Goal: Navigation & Orientation: Find specific page/section

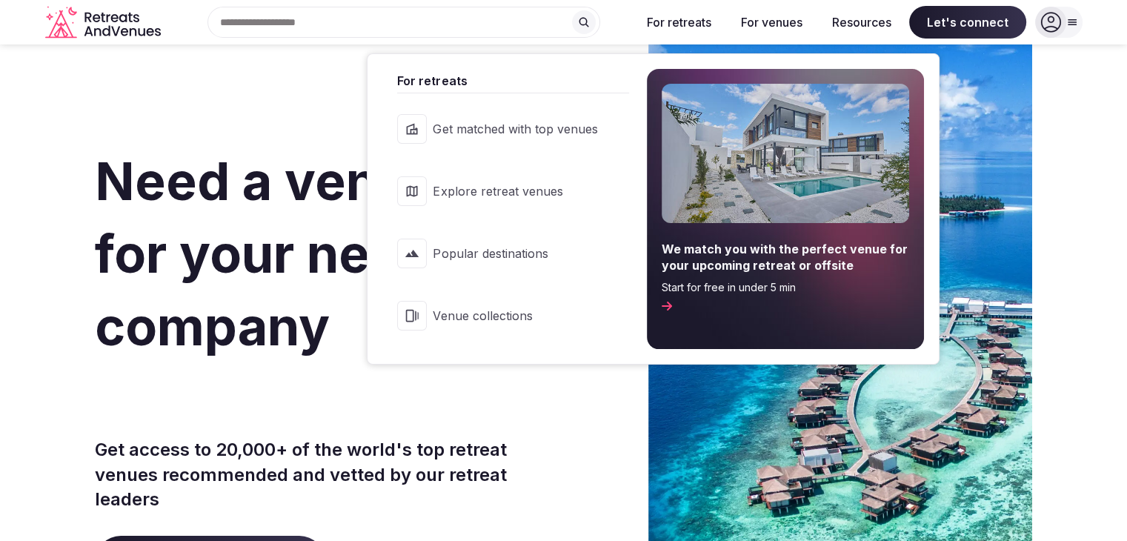
click at [684, 16] on button "For retreats" at bounding box center [679, 22] width 88 height 33
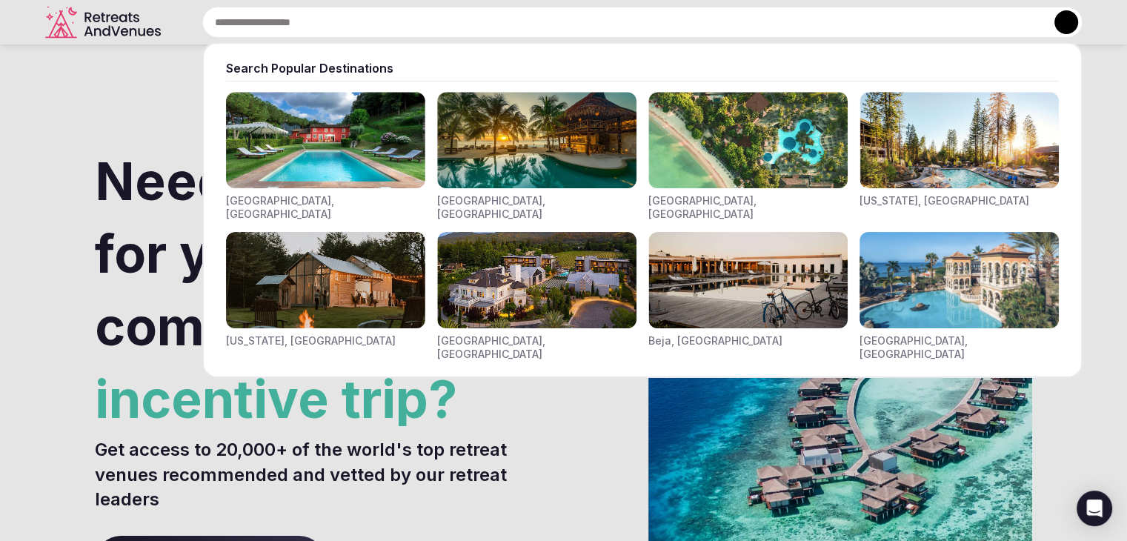
click at [424, 14] on input "text" at bounding box center [642, 22] width 880 height 31
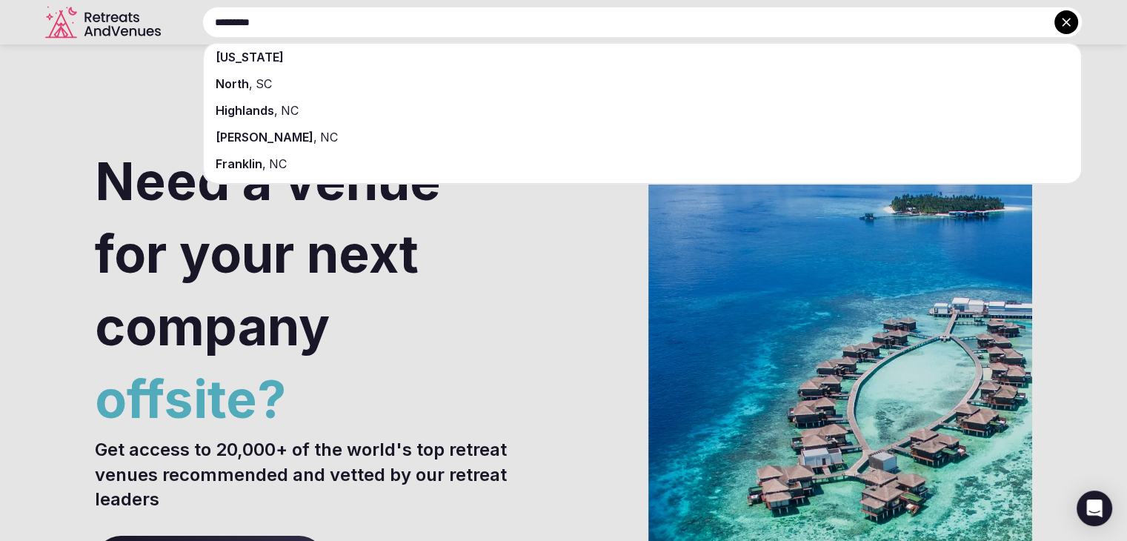
type input "*********"
click at [276, 50] on span "[US_STATE]" at bounding box center [250, 57] width 68 height 15
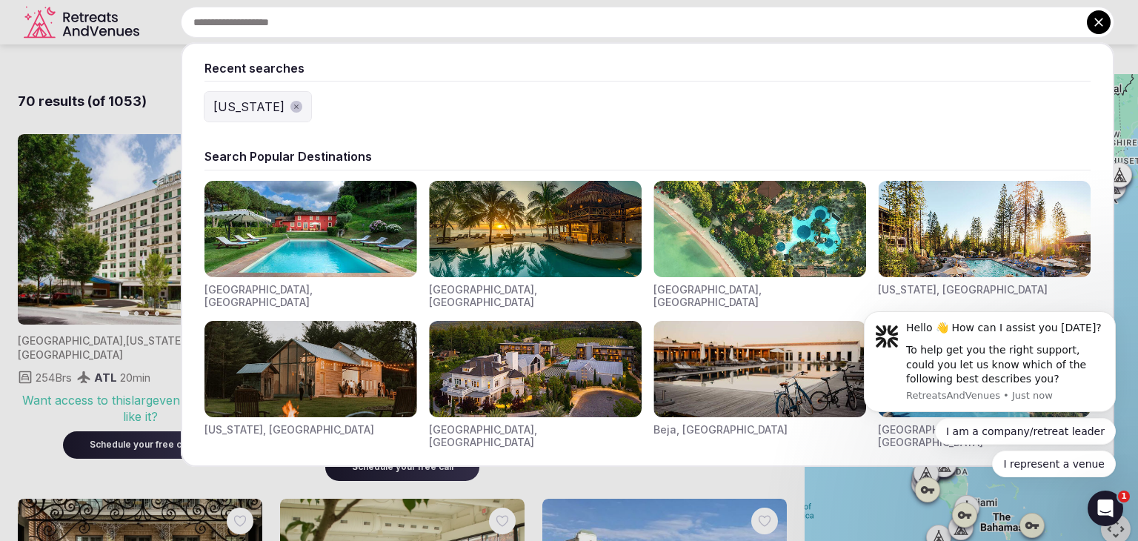
click at [355, 33] on div "Recent searches [US_STATE] Search Popular Destinations [GEOGRAPHIC_DATA], [GEOG…" at bounding box center [629, 22] width 969 height 31
click at [222, 113] on div "[US_STATE]" at bounding box center [248, 107] width 71 height 18
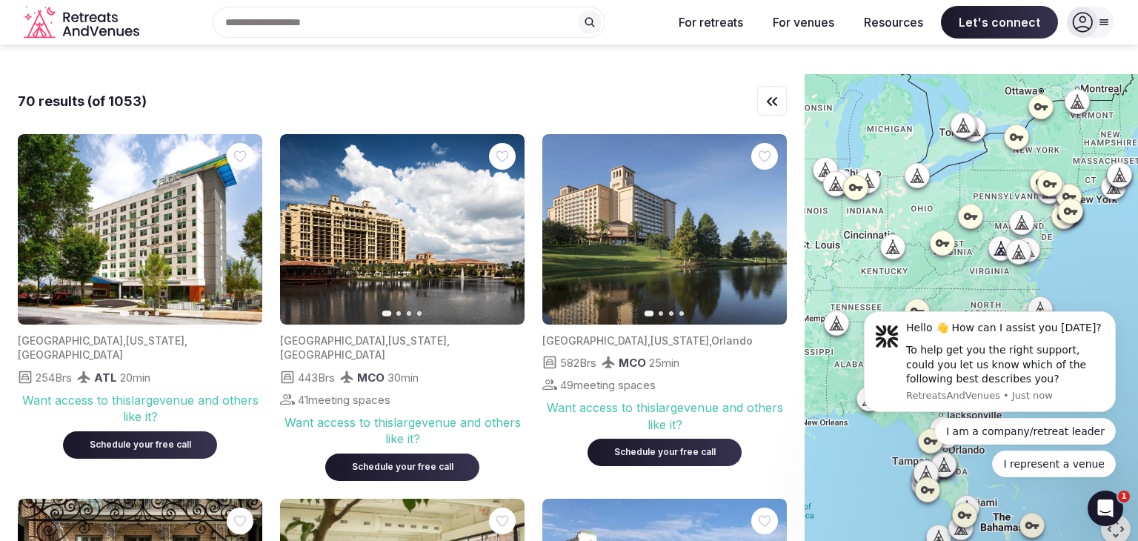
click at [1042, 301] on icon at bounding box center [1040, 308] width 15 height 15
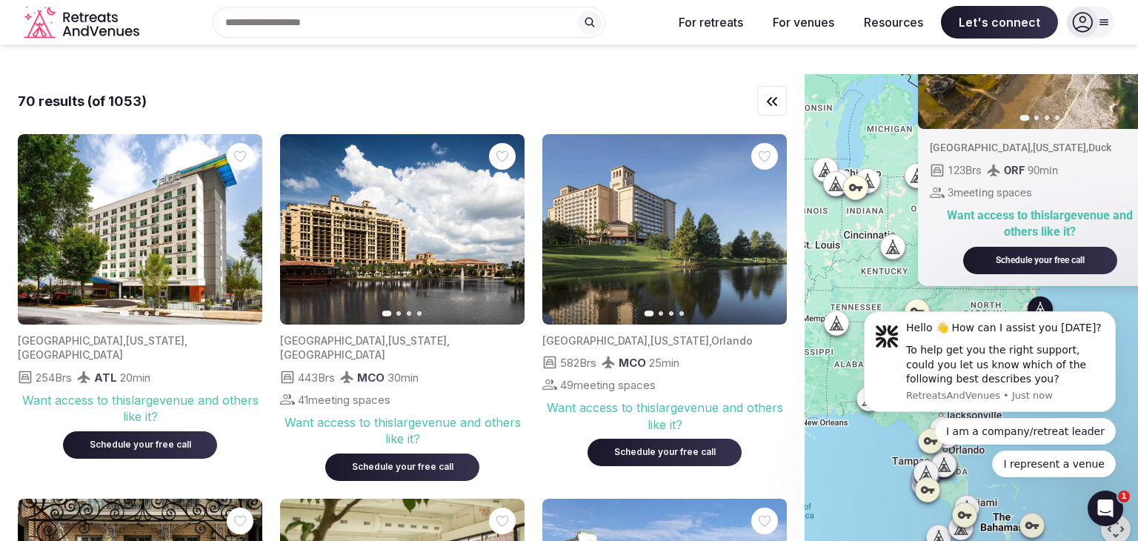
click at [1009, 62] on img at bounding box center [1040, 34] width 244 height 190
click at [987, 70] on img at bounding box center [1040, 34] width 244 height 190
click at [373, 7] on div "Recent searches [US_STATE] Search Popular Destinations [GEOGRAPHIC_DATA], [GEOG…" at bounding box center [403, 22] width 516 height 31
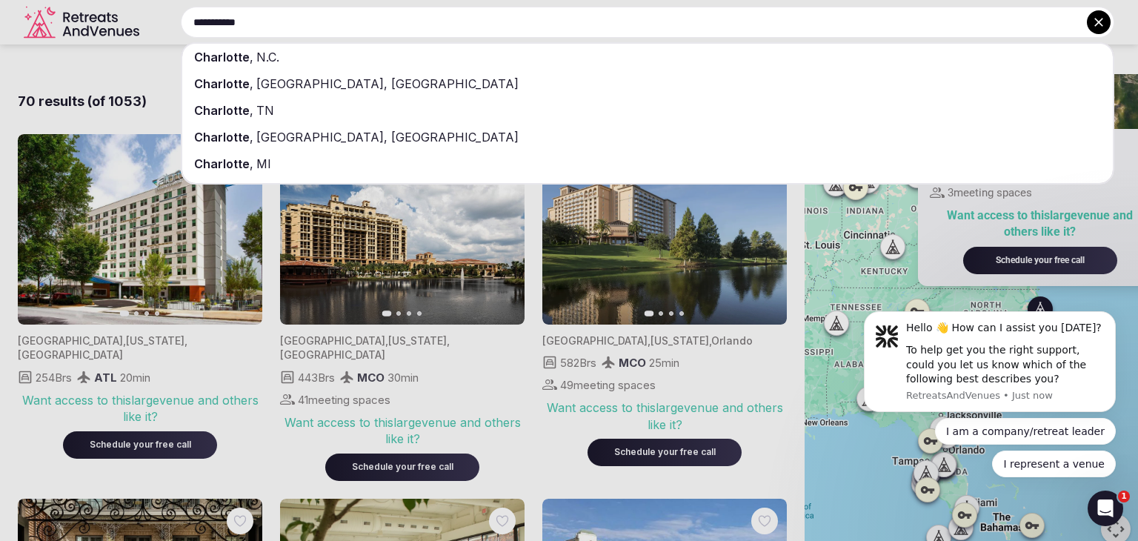
type input "**********"
click at [223, 51] on span "Charlotte" at bounding box center [222, 57] width 56 height 15
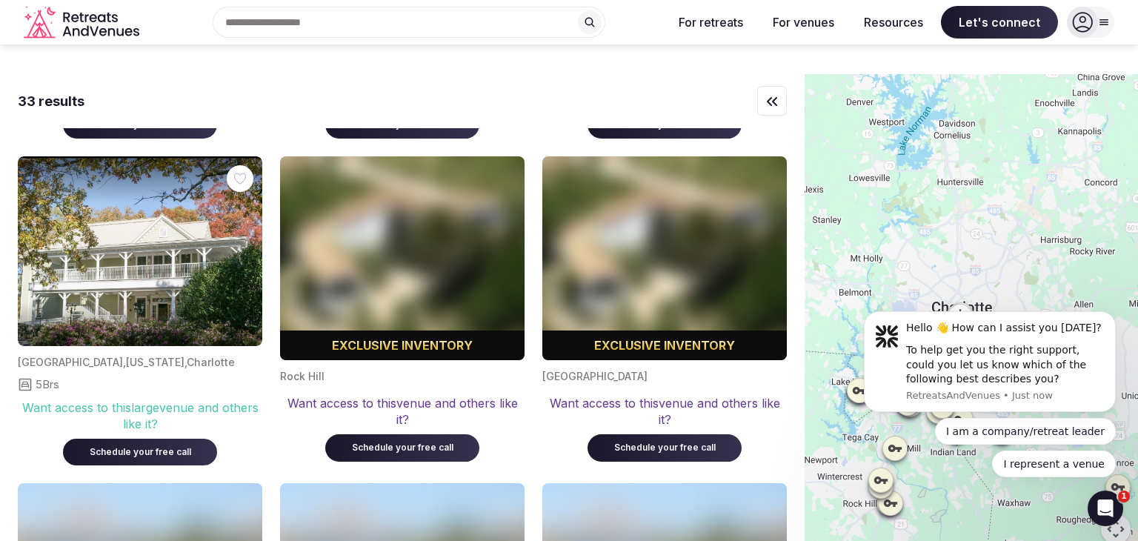
scroll to position [1327, 0]
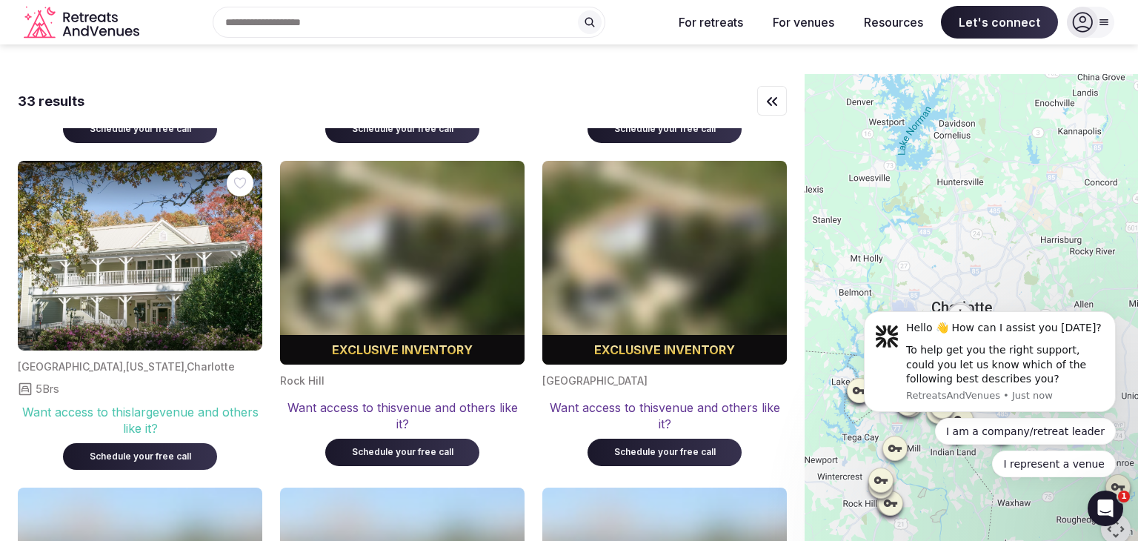
click at [160, 253] on img at bounding box center [140, 256] width 244 height 190
